Goal: Information Seeking & Learning: Learn about a topic

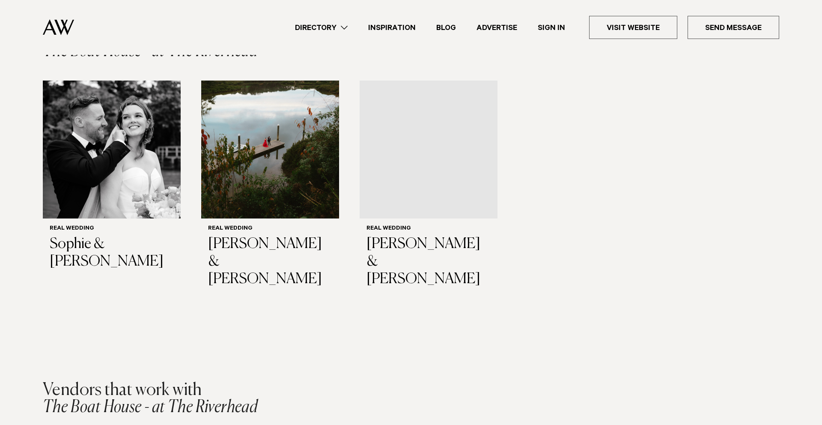
scroll to position [1223, 0]
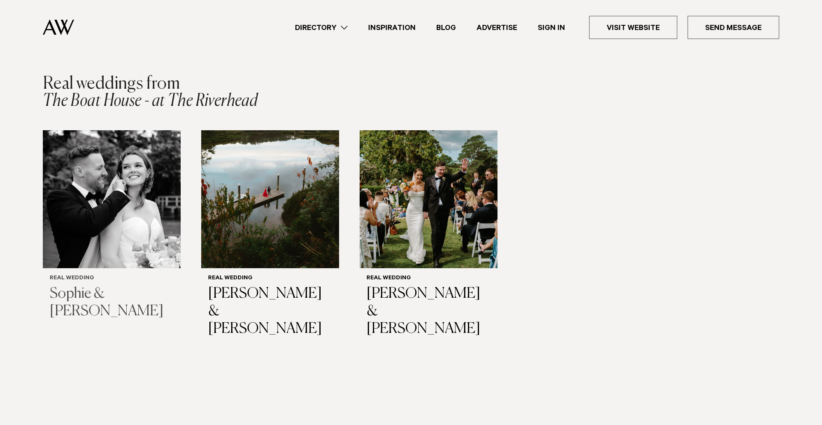
click at [134, 187] on img "1 / 3" at bounding box center [112, 199] width 138 height 138
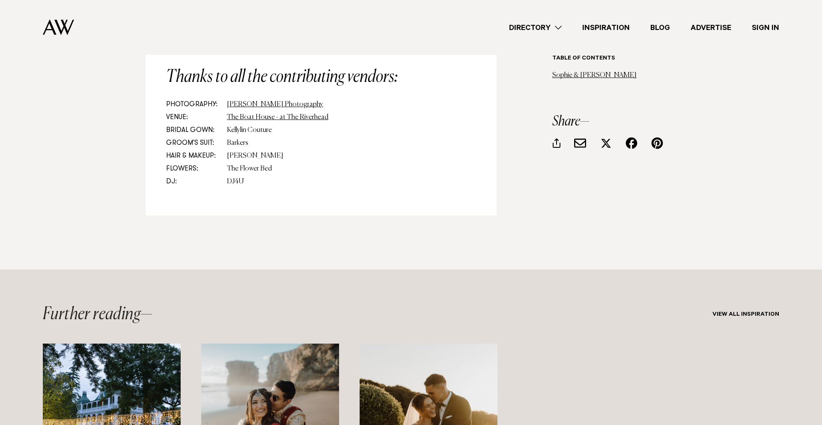
scroll to position [6591, 0]
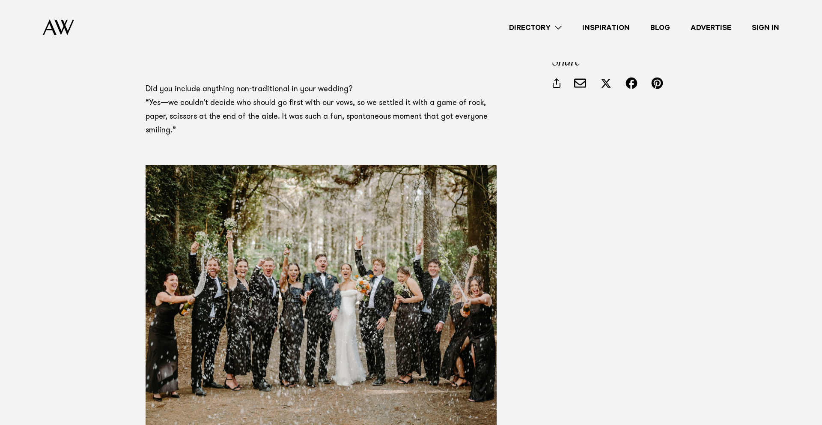
scroll to position [5087, 0]
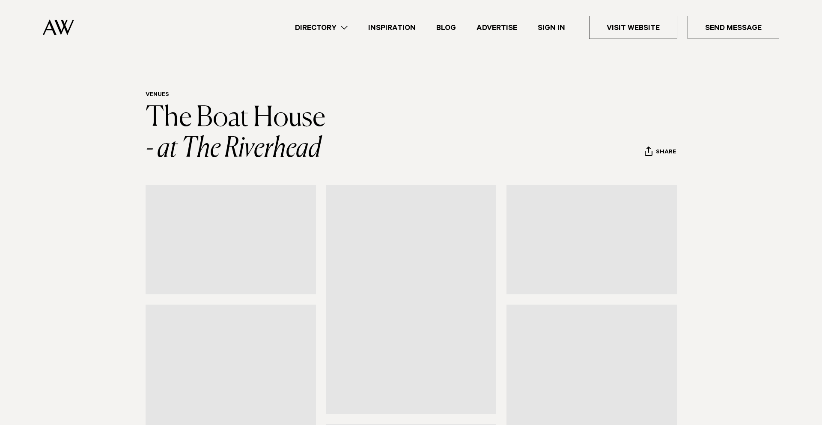
scroll to position [1223, 0]
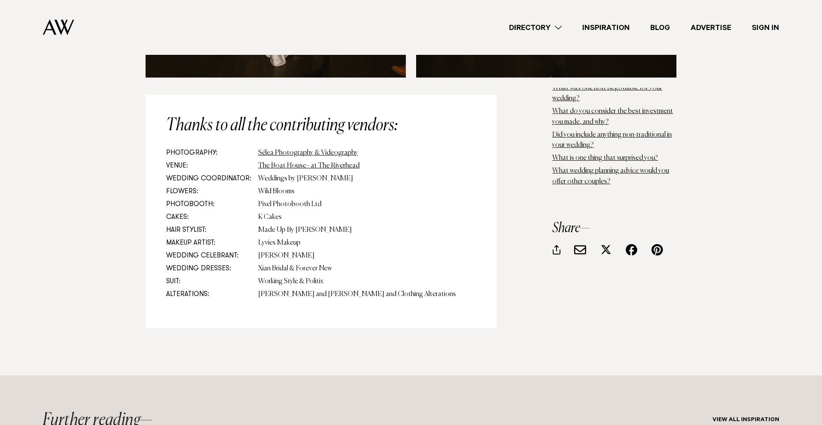
scroll to position [6487, 0]
